Goal: Use online tool/utility: Utilize a website feature to perform a specific function

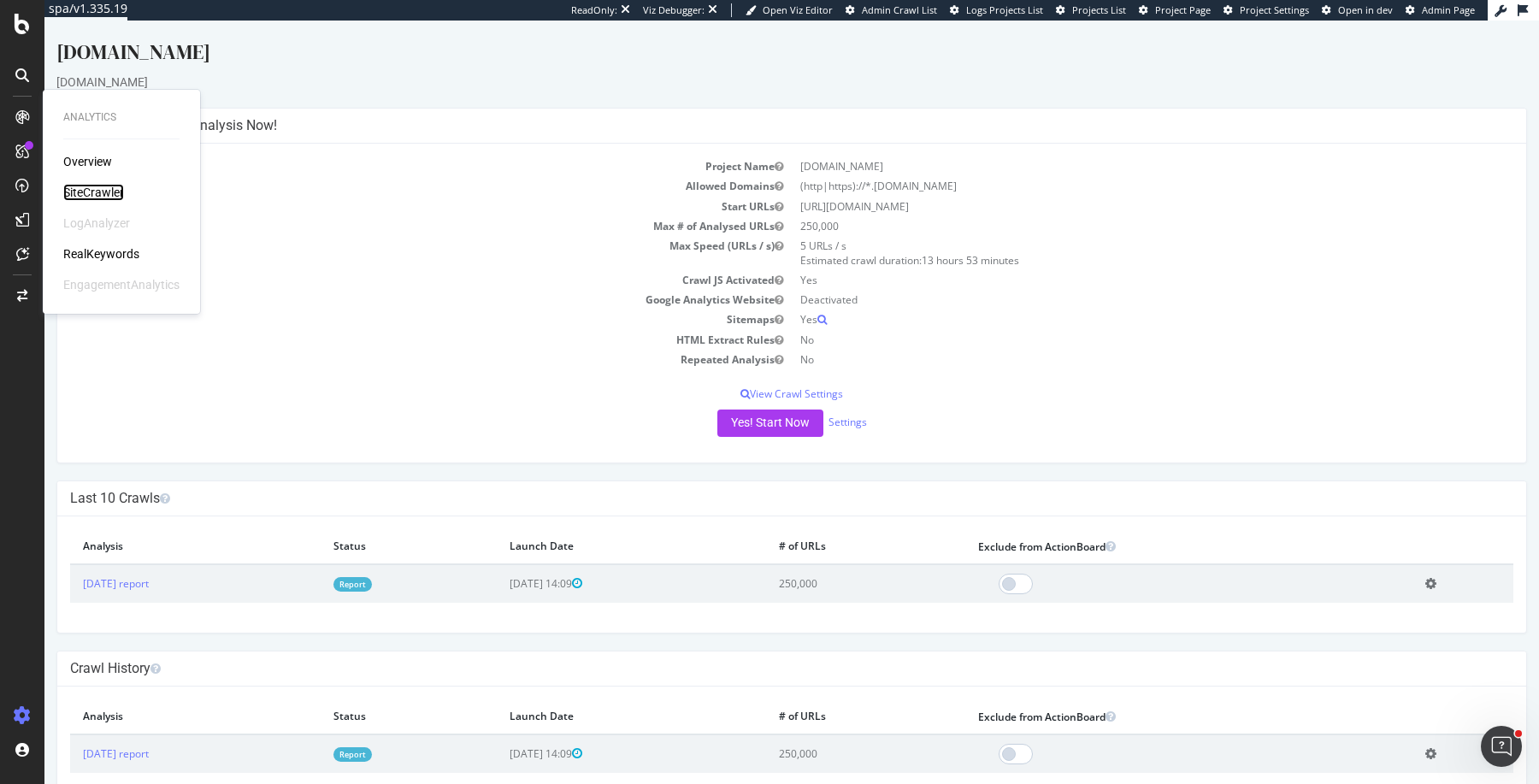
click at [112, 190] on div "SiteCrawler" at bounding box center [93, 192] width 61 height 17
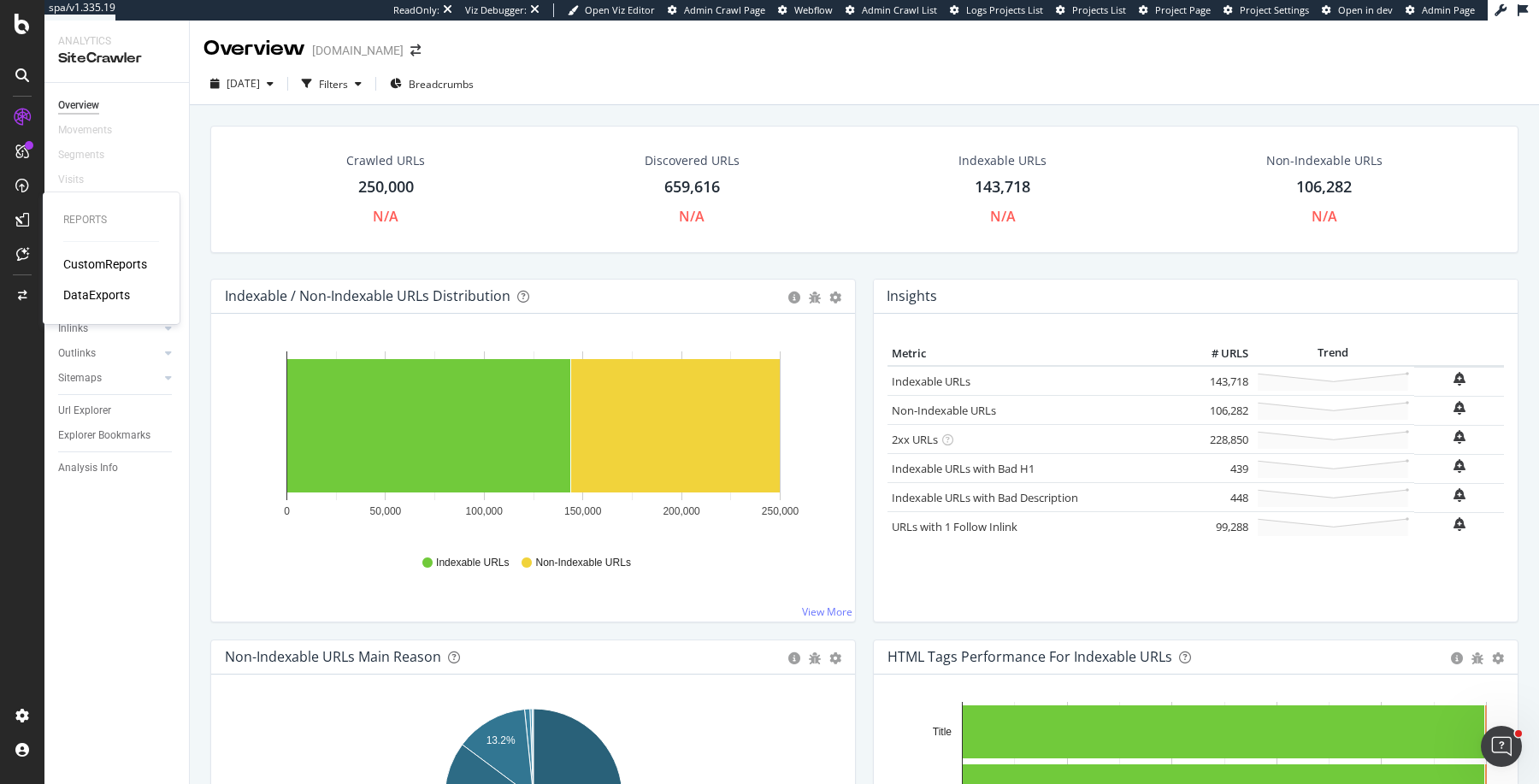
click at [95, 262] on div "CustomReports" at bounding box center [105, 264] width 84 height 17
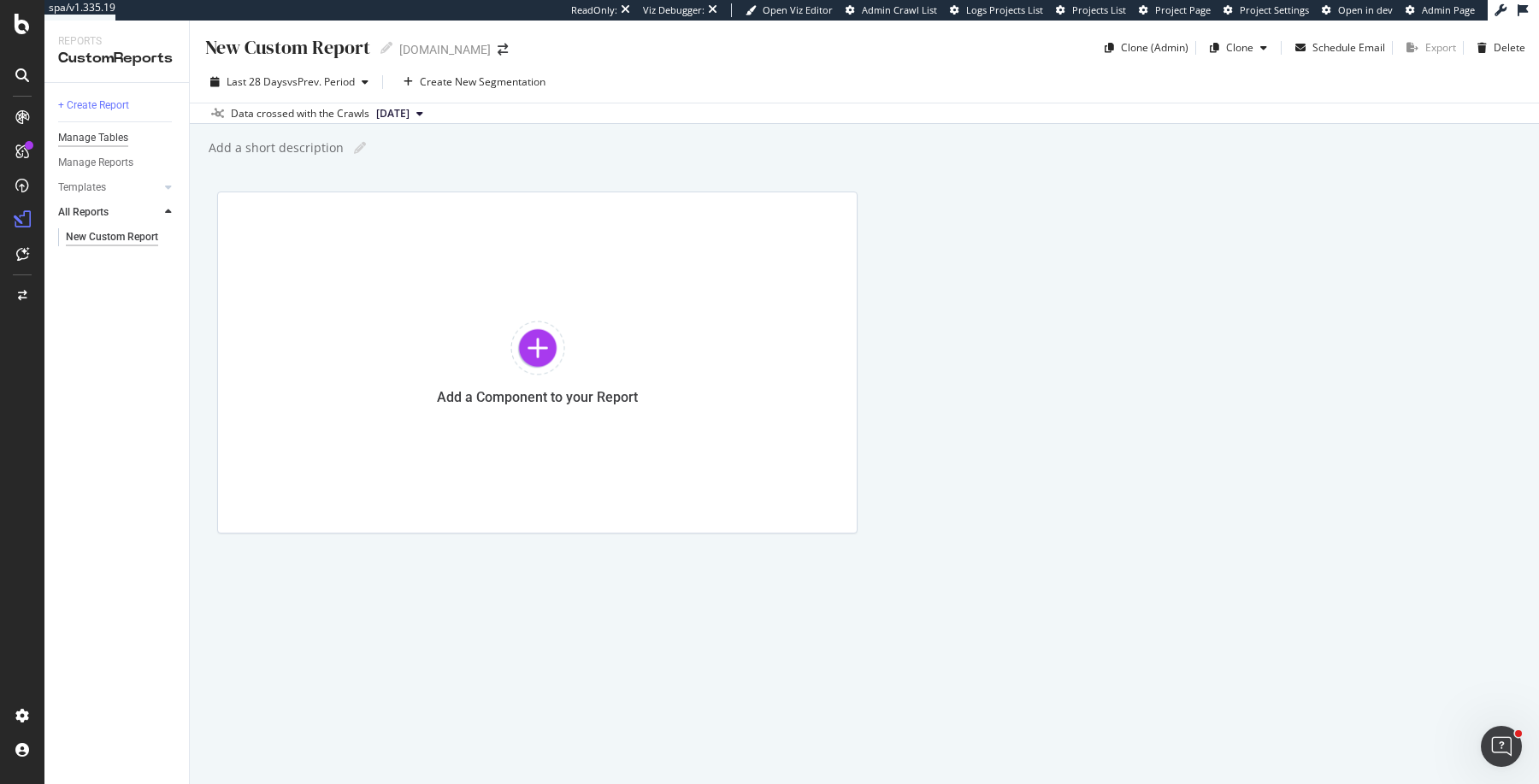
click at [101, 135] on div "Manage Tables" at bounding box center [93, 138] width 70 height 18
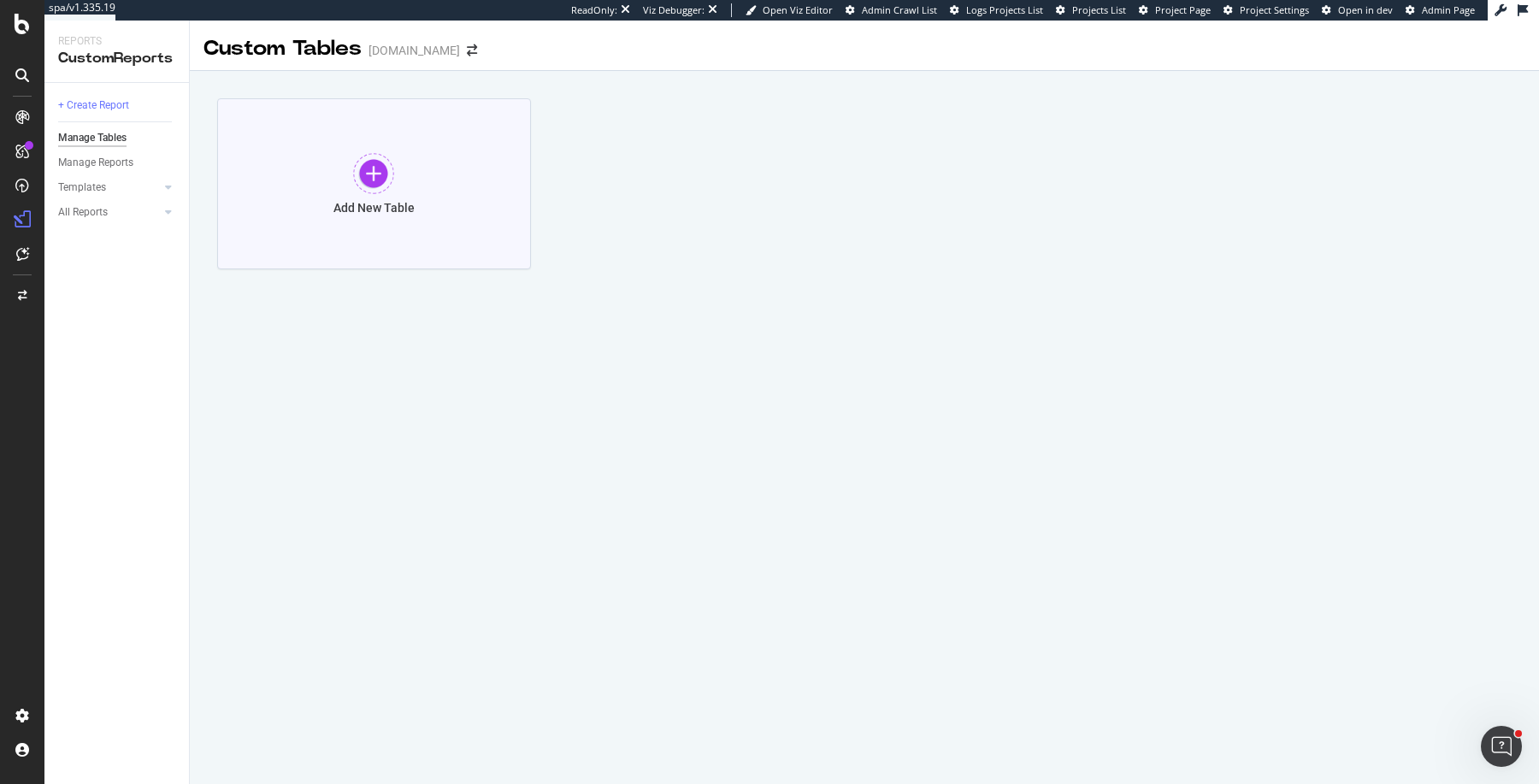
click at [356, 178] on div at bounding box center [373, 173] width 41 height 41
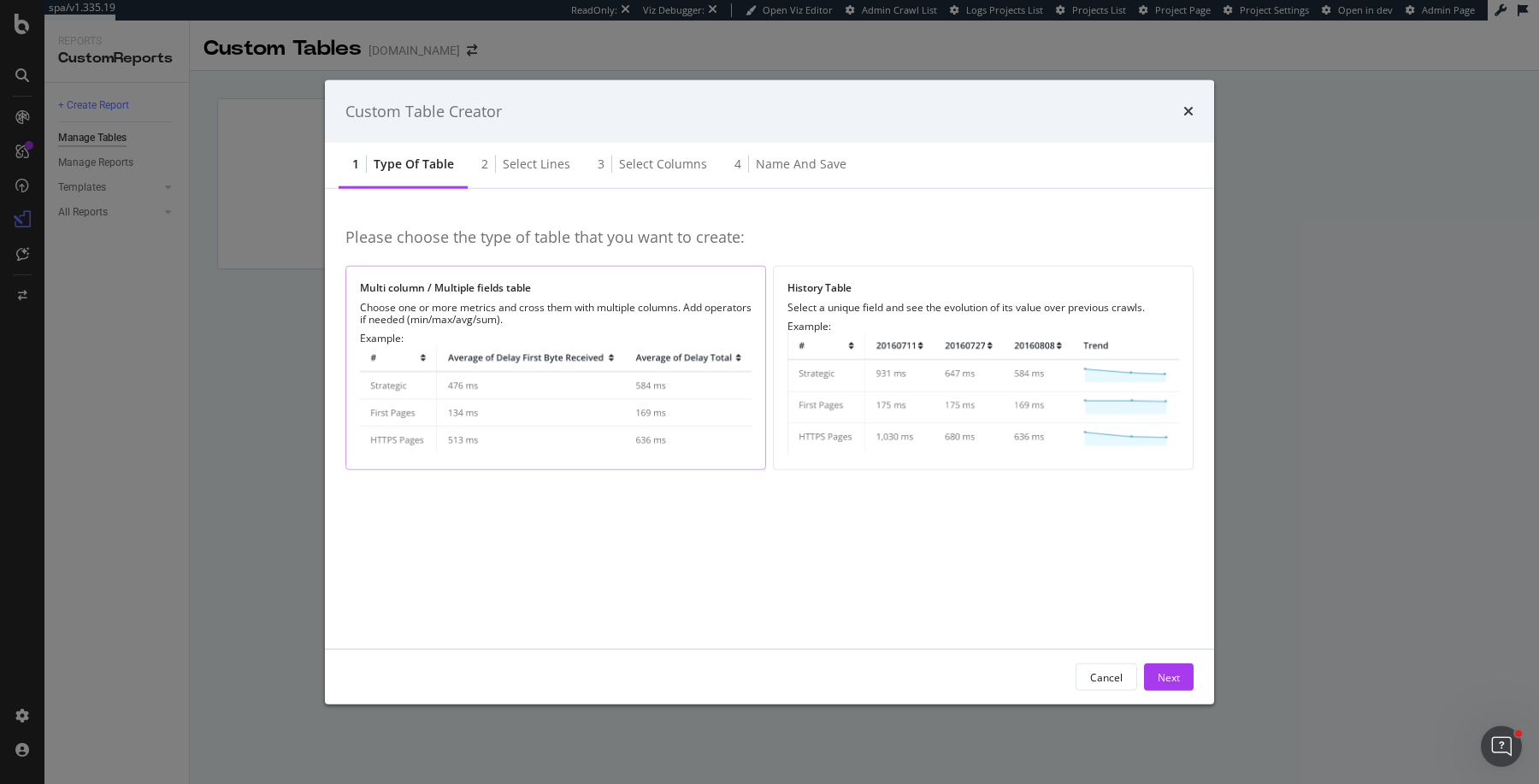
click at [493, 392] on img "modal" at bounding box center [555, 400] width 392 height 111
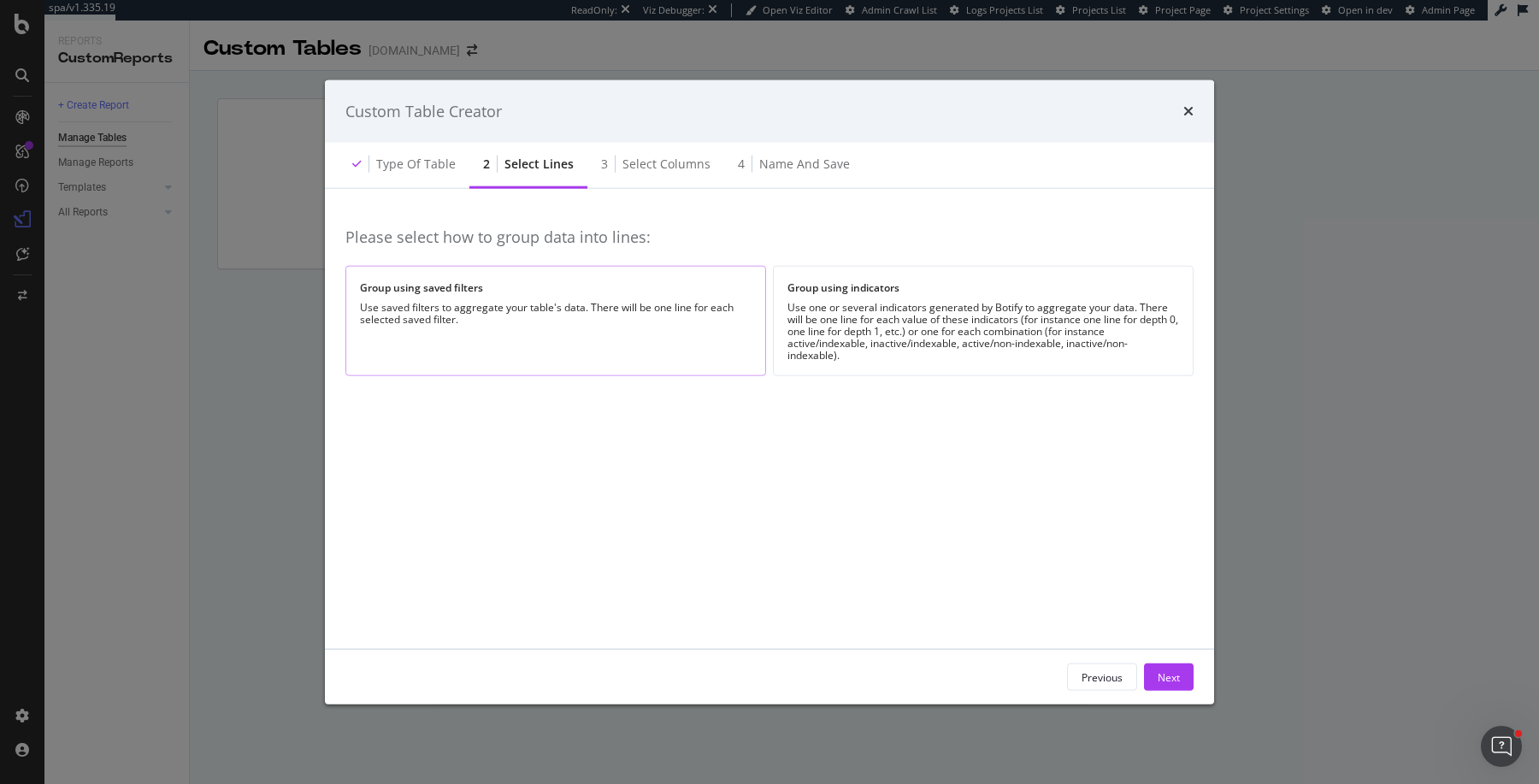
click at [524, 316] on div "Use saved filters to aggregate your table's data. There will be one line for ea…" at bounding box center [555, 313] width 392 height 24
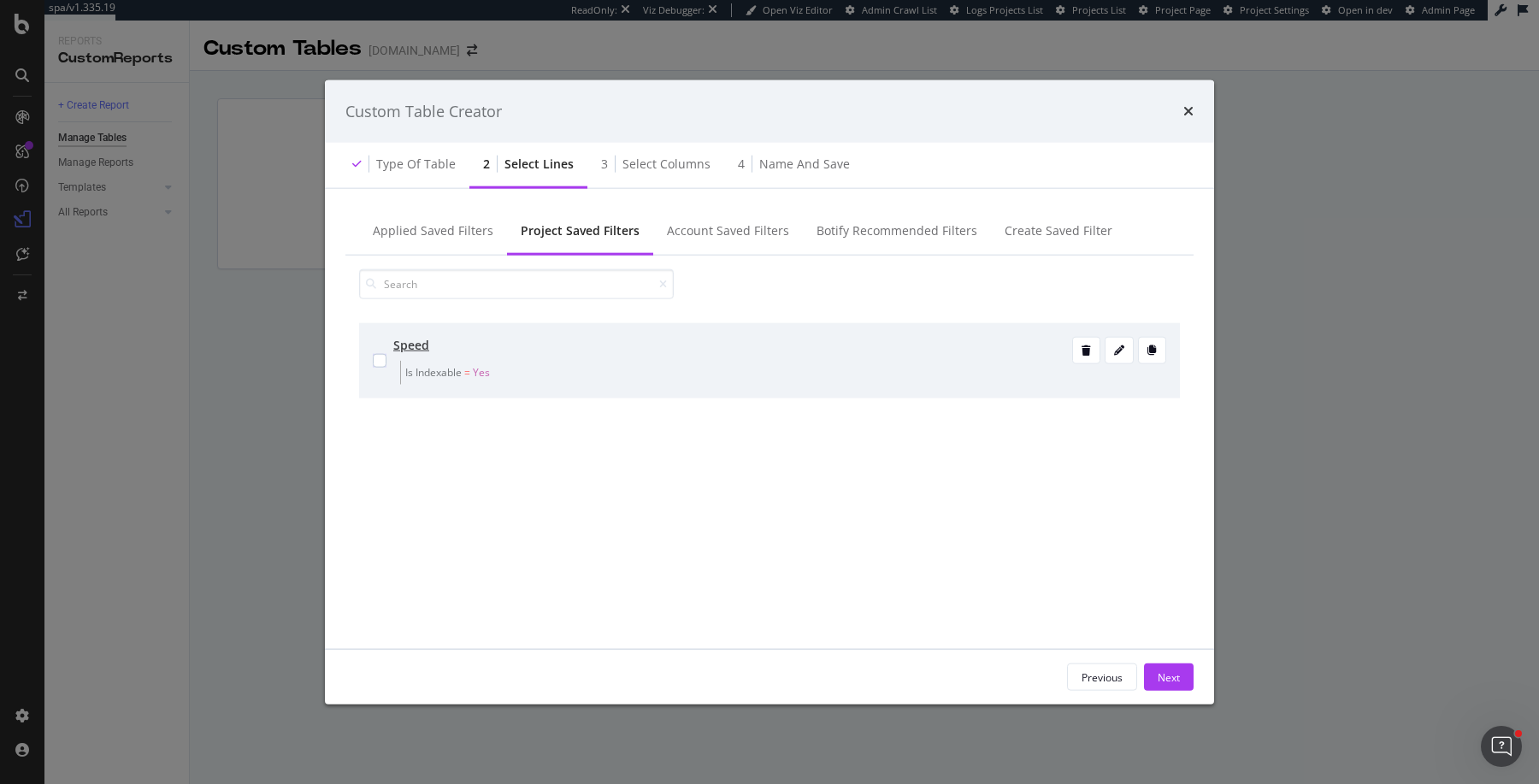
click at [370, 356] on div "Speed Is Indexable = Yes" at bounding box center [769, 361] width 820 height 76
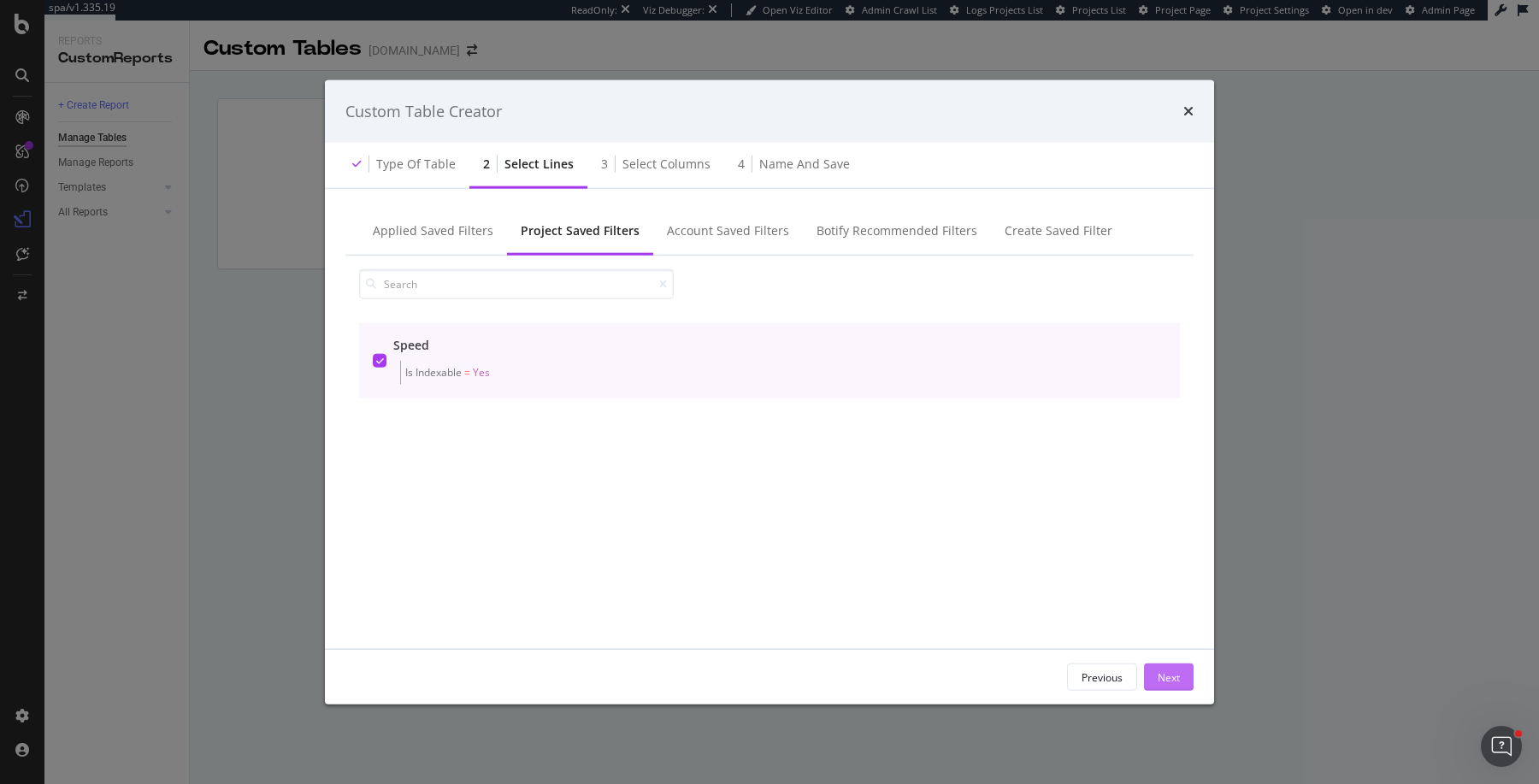
click at [1159, 674] on div "Next" at bounding box center [1168, 677] width 22 height 15
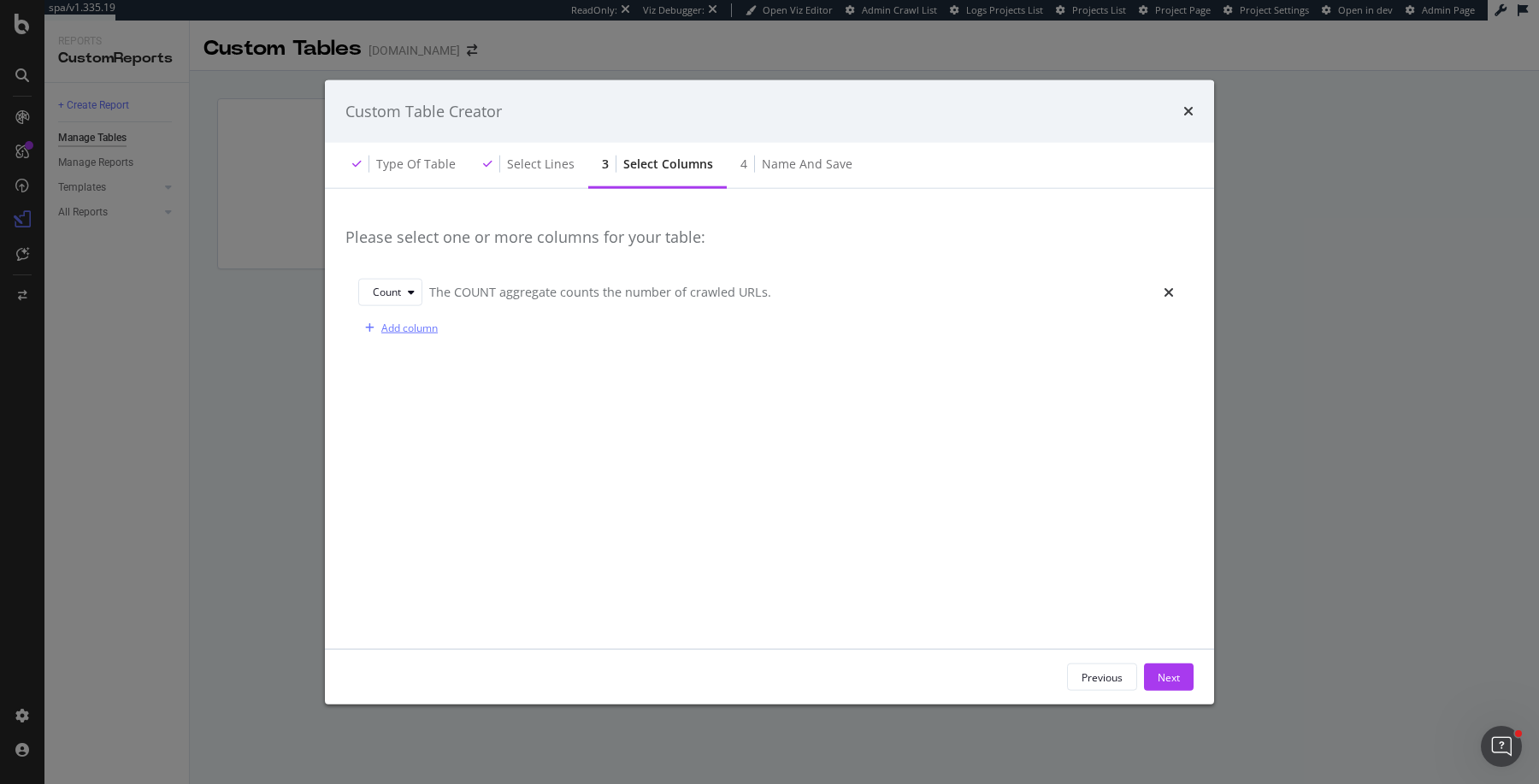
click at [429, 326] on div "Add column" at bounding box center [410, 328] width 56 height 15
click at [399, 338] on div "Sum" at bounding box center [393, 328] width 42 height 24
click at [403, 411] on div "Avg" at bounding box center [393, 412] width 56 height 21
click at [494, 334] on div "Select a field" at bounding box center [791, 328] width 716 height 24
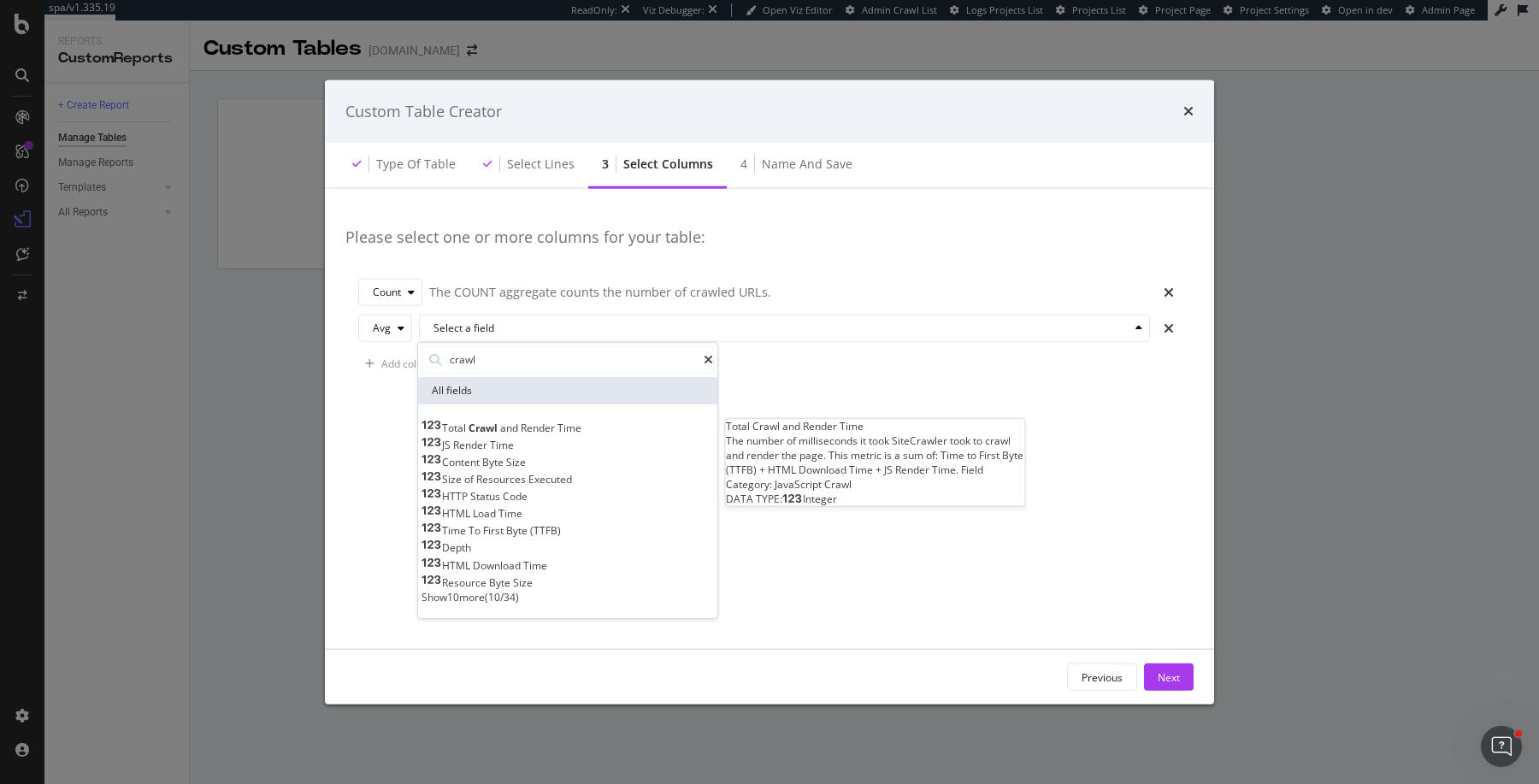
type input "crawl"
click at [500, 427] on span "Crawl" at bounding box center [484, 427] width 32 height 15
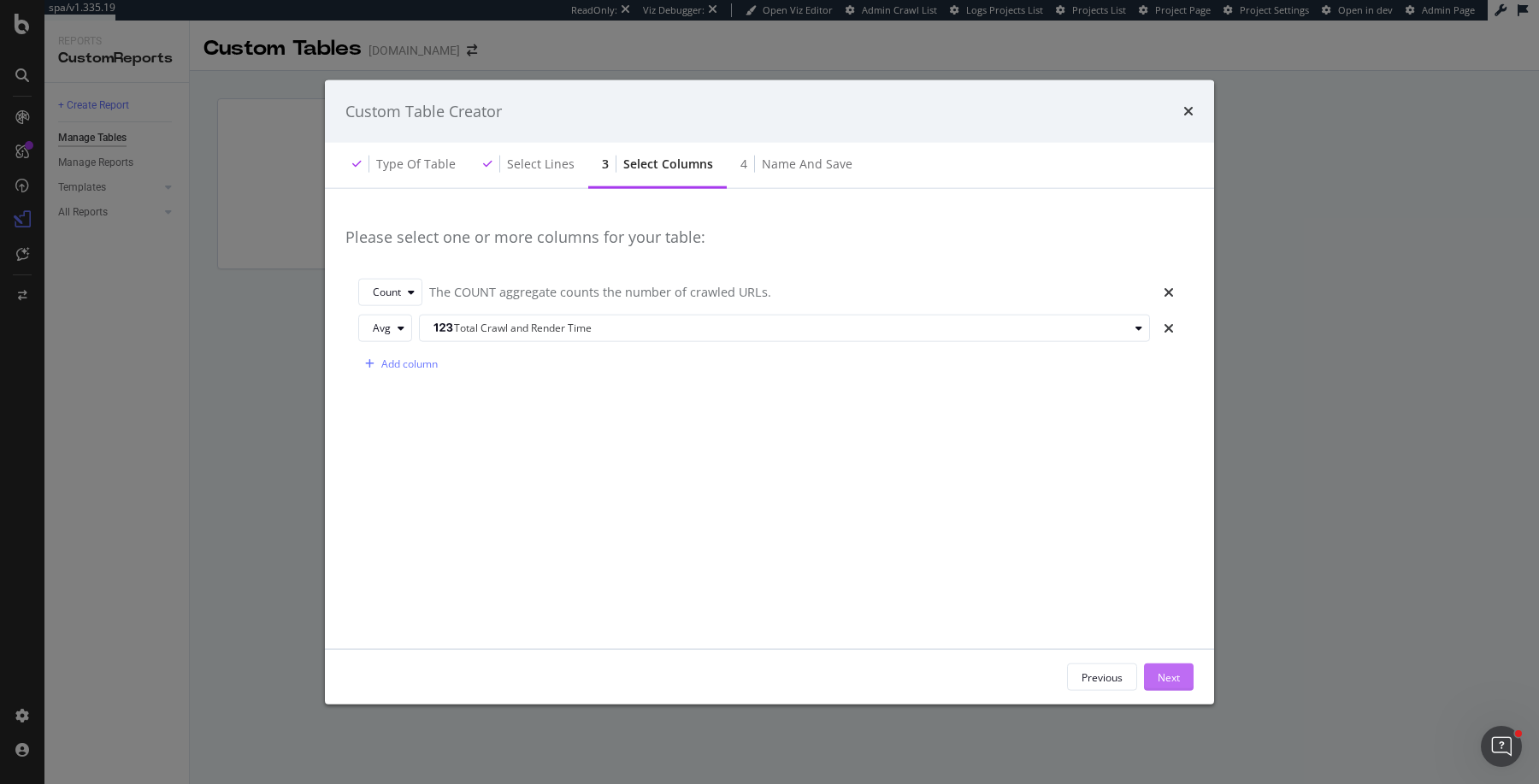
click at [1148, 670] on button "Next" at bounding box center [1168, 677] width 49 height 27
